Goal: Task Accomplishment & Management: Manage account settings

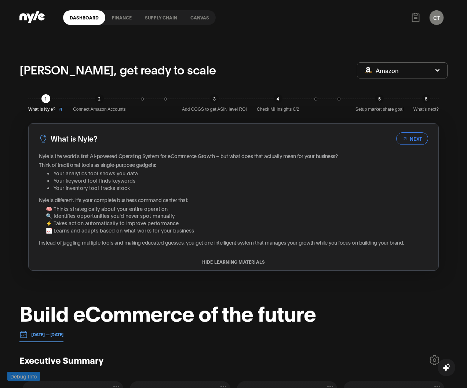
scroll to position [692, 0]
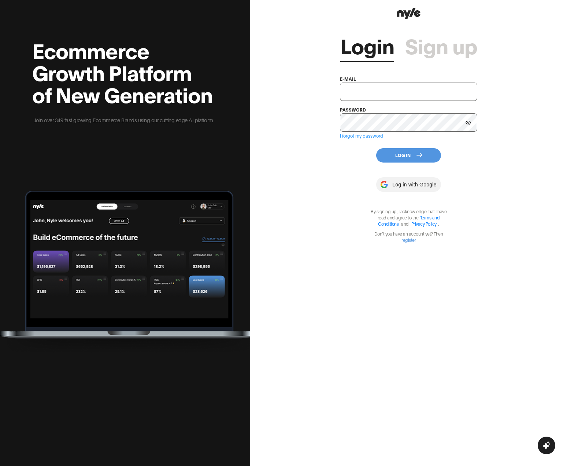
click at [356, 91] on input "text" at bounding box center [408, 91] width 137 height 18
type input "[EMAIL_ADDRESS][PERSON_NAME]"
click at [402, 155] on button "Log In" at bounding box center [408, 155] width 65 height 14
